Goal: Task Accomplishment & Management: Manage account settings

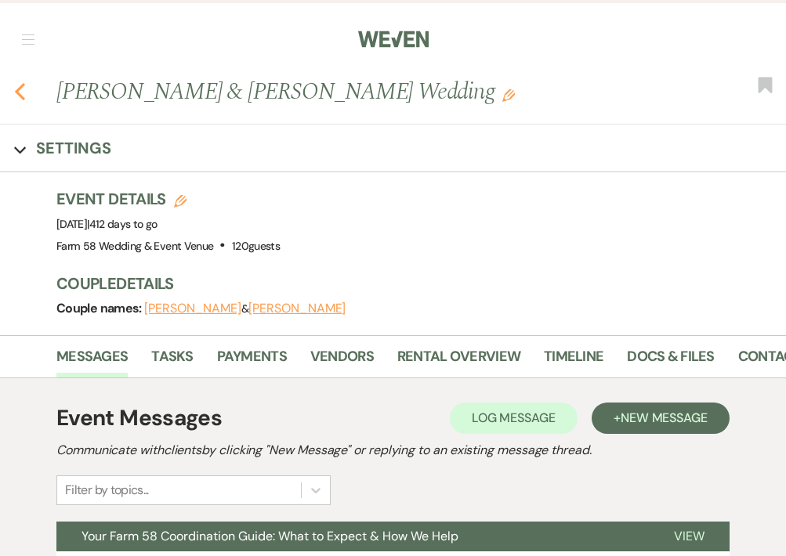
click at [21, 92] on icon "Previous" at bounding box center [20, 91] width 12 height 19
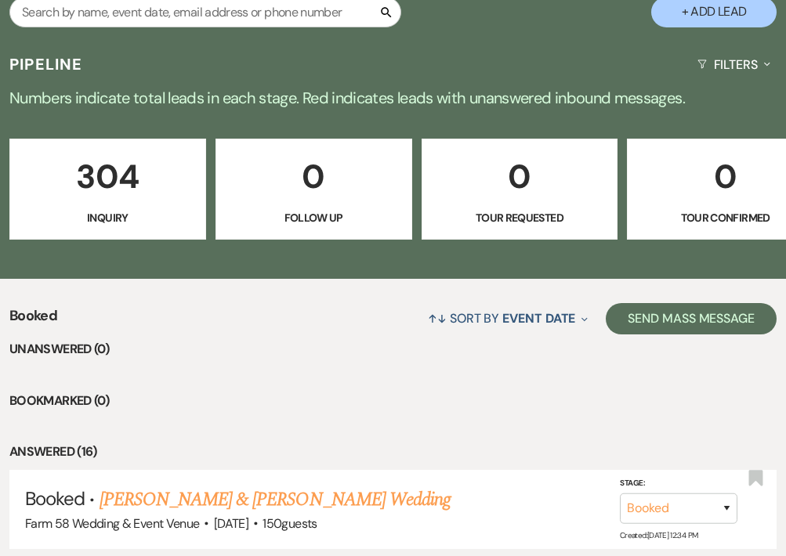
scroll to position [0, 891]
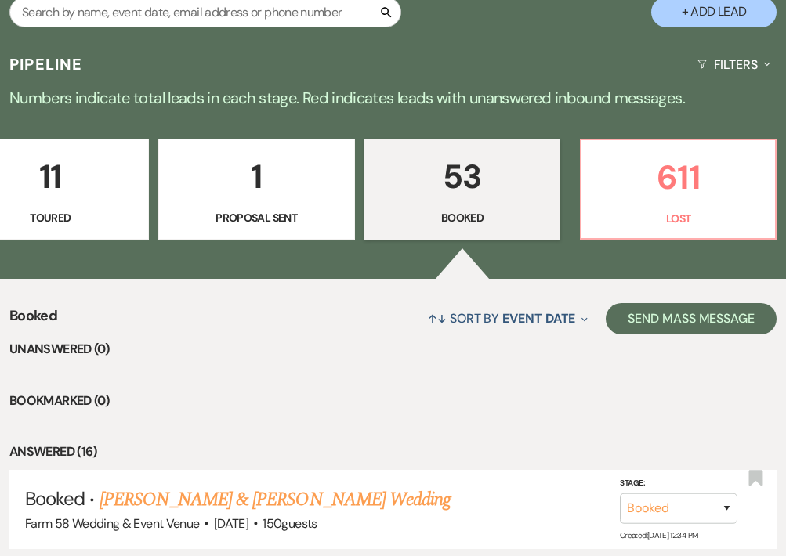
click at [299, 177] on p "1" at bounding box center [256, 176] width 176 height 52
select select "6"
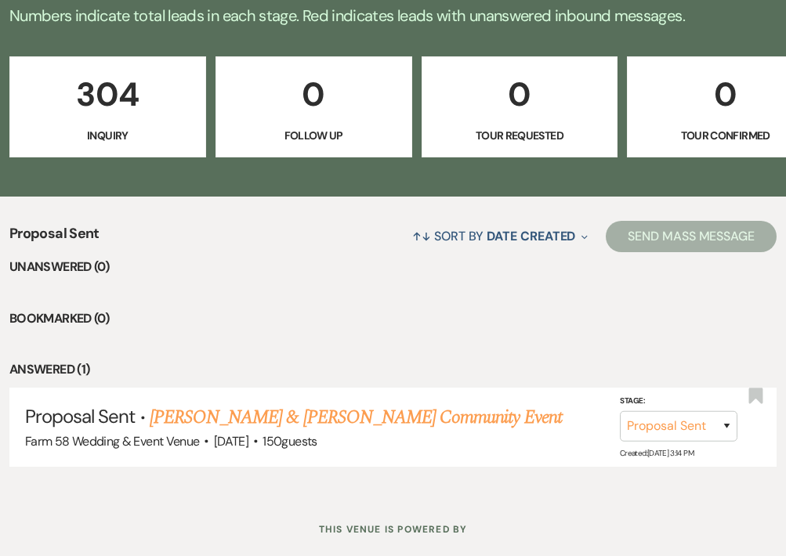
scroll to position [415, 0]
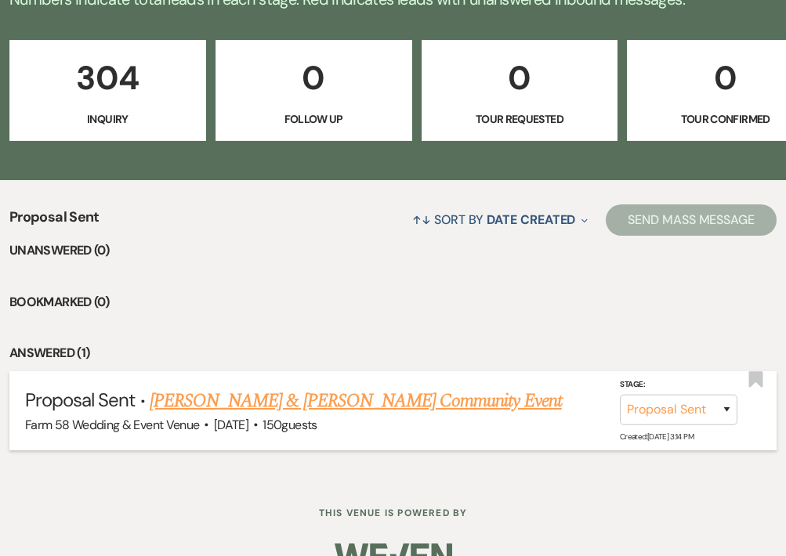
click at [405, 409] on link "[PERSON_NAME] & [PERSON_NAME] Community Event" at bounding box center [356, 401] width 412 height 28
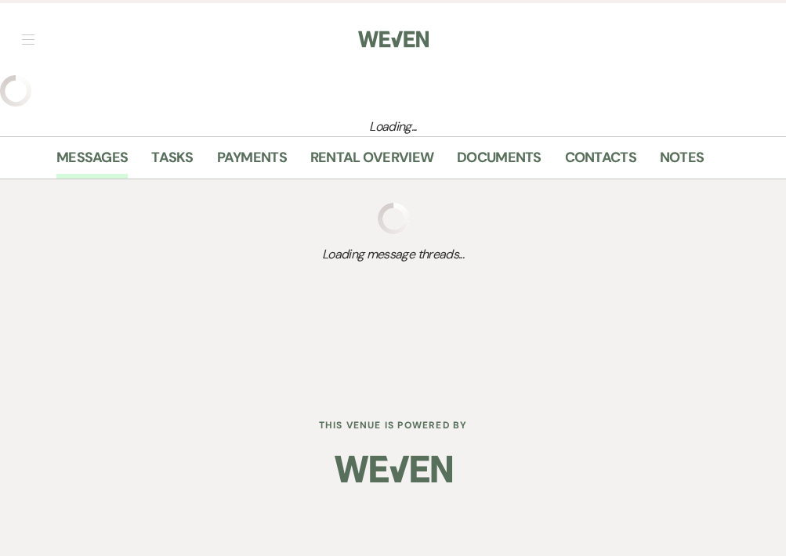
select select "6"
select select "5"
select select "7"
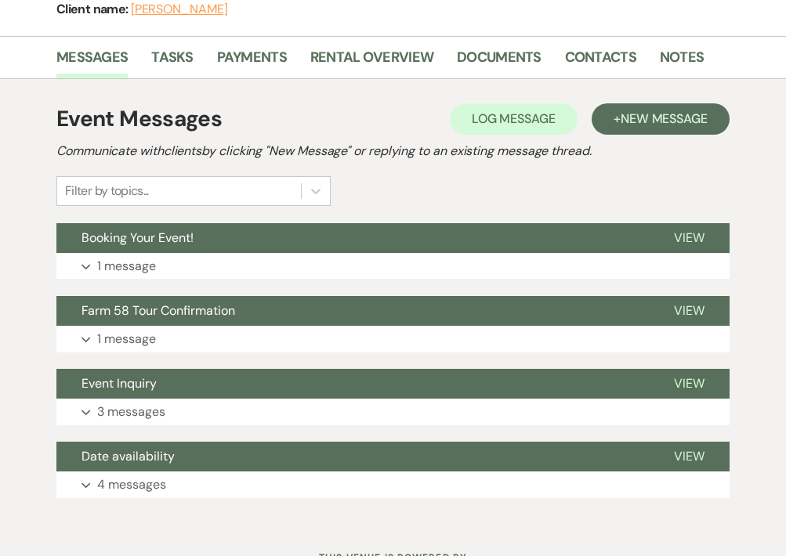
scroll to position [620, 0]
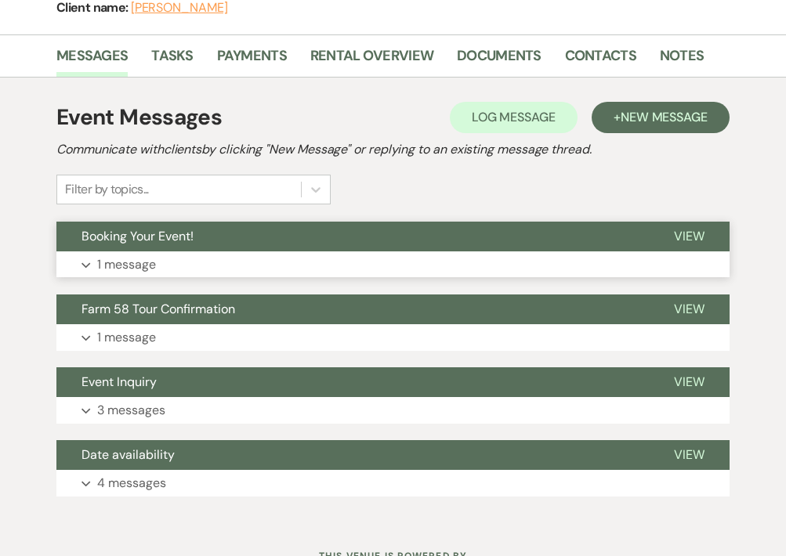
click at [92, 258] on button "Expand 1 message" at bounding box center [392, 264] width 673 height 27
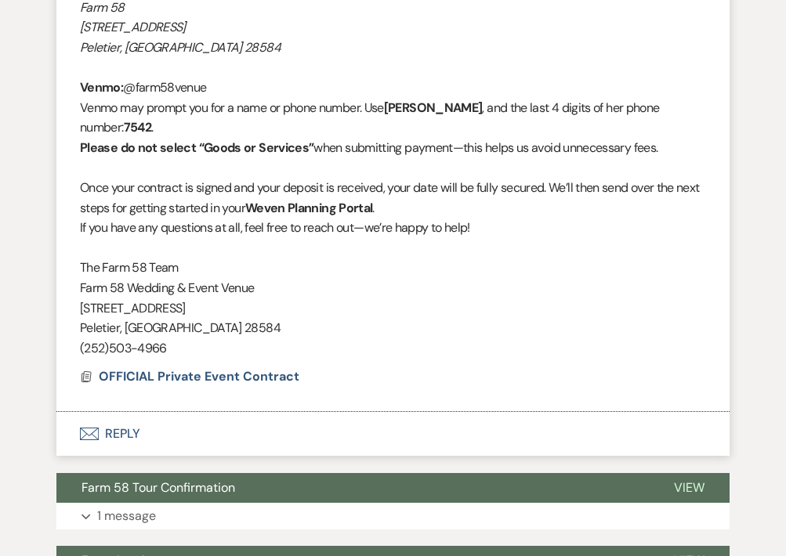
scroll to position [1471, 0]
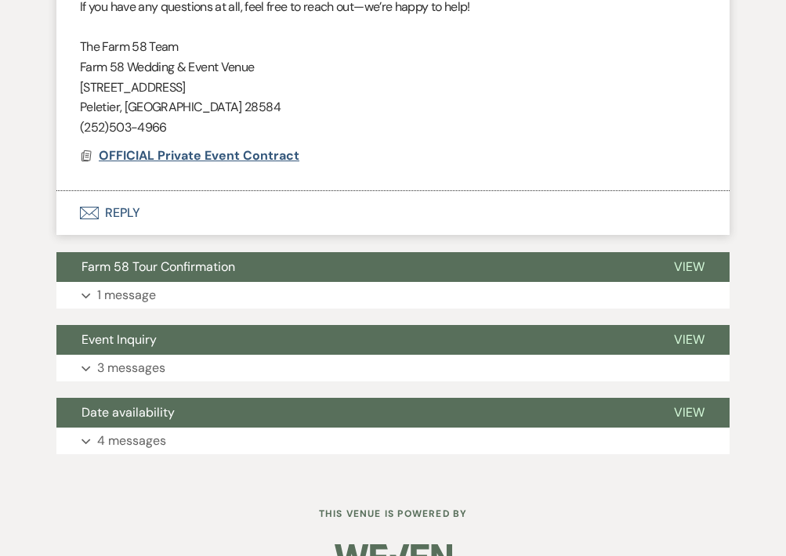
click at [182, 157] on span "OFFICIAL Private Event Contract" at bounding box center [199, 155] width 201 height 16
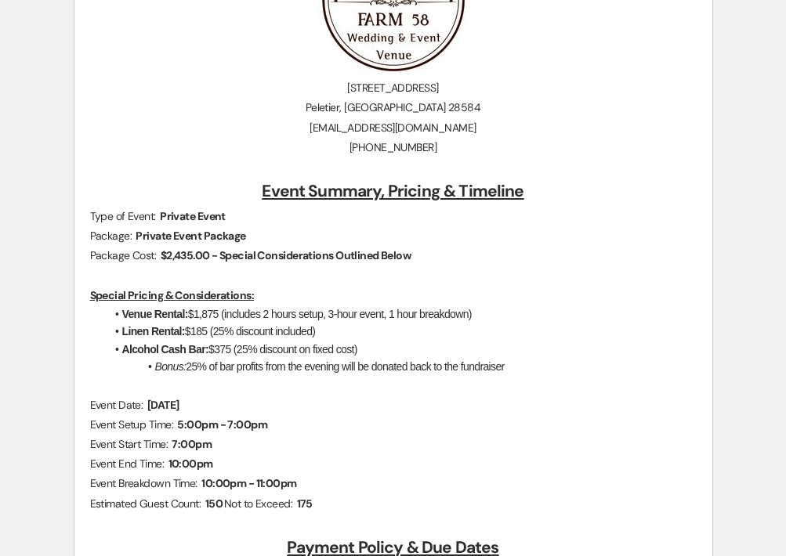
scroll to position [307, 0]
